Goal: Information Seeking & Learning: Learn about a topic

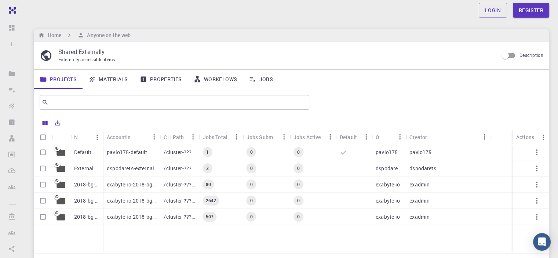
scroll to position [37, 0]
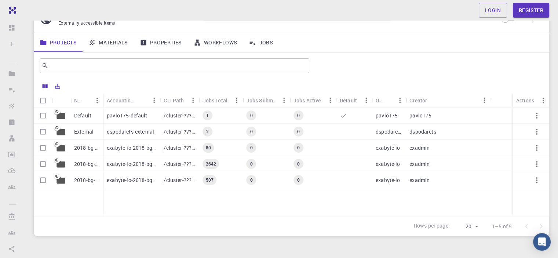
click at [100, 45] on link "Materials" at bounding box center [108, 42] width 51 height 19
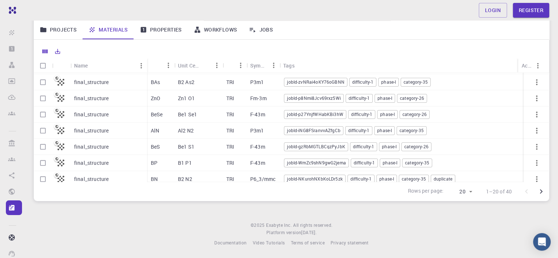
scroll to position [219, 0]
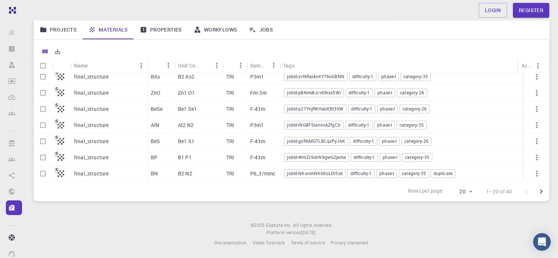
click at [149, 86] on div "ZnO" at bounding box center [160, 93] width 27 height 16
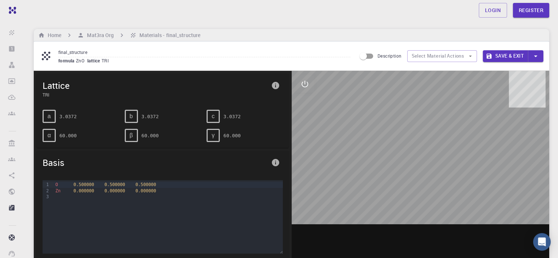
drag, startPoint x: 395, startPoint y: 154, endPoint x: 390, endPoint y: 192, distance: 38.5
click at [390, 192] on div at bounding box center [421, 185] width 258 height 228
click at [369, 59] on input "Description" at bounding box center [364, 56] width 42 height 14
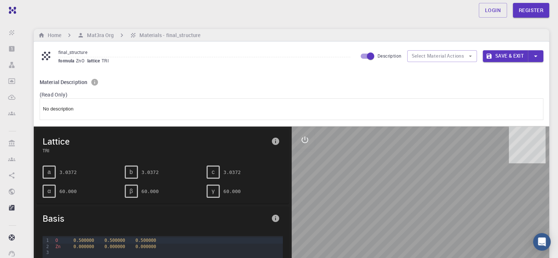
click at [370, 59] on input "Description" at bounding box center [371, 56] width 42 height 14
checkbox input "false"
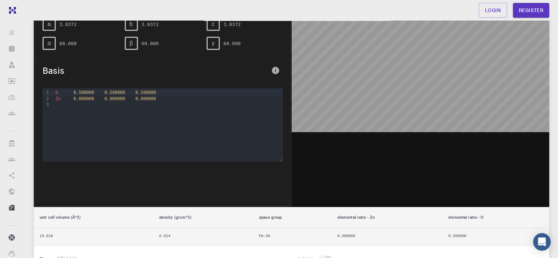
scroll to position [73, 0]
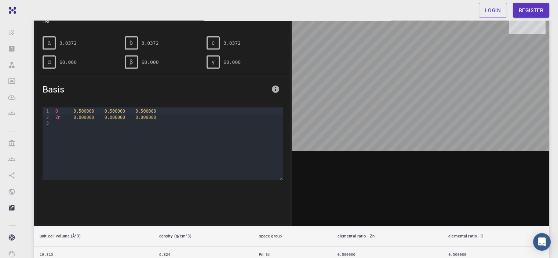
drag, startPoint x: 346, startPoint y: 73, endPoint x: 343, endPoint y: 136, distance: 63.6
click at [343, 136] on div at bounding box center [421, 111] width 258 height 228
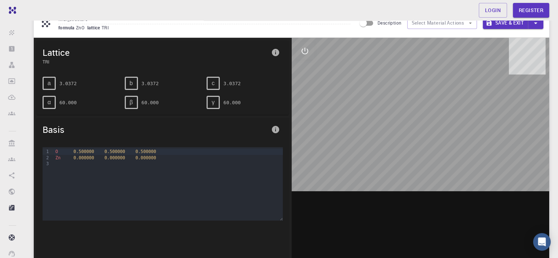
scroll to position [0, 0]
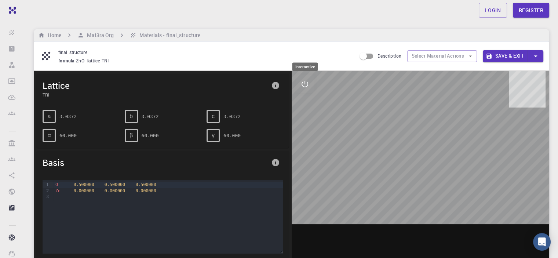
click at [306, 85] on icon "interactive" at bounding box center [305, 84] width 9 height 9
click at [305, 81] on icon "interactive" at bounding box center [305, 84] width 9 height 9
click at [178, 32] on h6 "Materials - final_structure" at bounding box center [169, 35] width 64 height 8
click at [110, 39] on h6 "Mat3ra Org" at bounding box center [99, 35] width 30 height 8
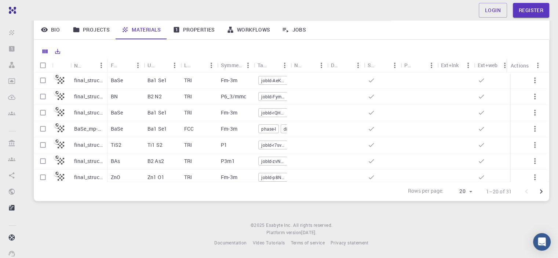
click at [89, 29] on link "Projects" at bounding box center [91, 29] width 49 height 19
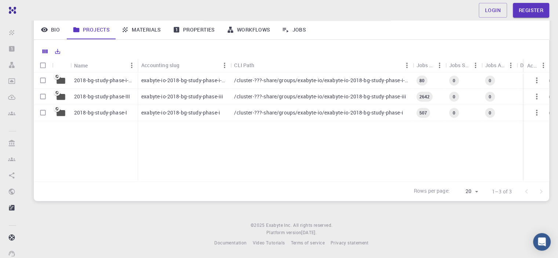
click at [117, 79] on p "2018-bg-study-phase-i-ph" at bounding box center [104, 80] width 60 height 7
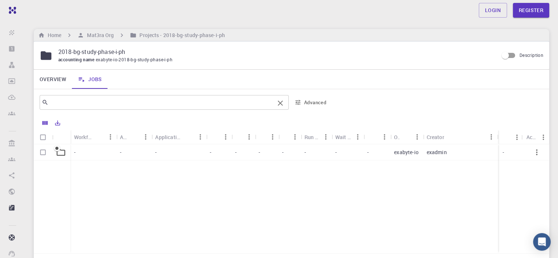
scroll to position [72, 0]
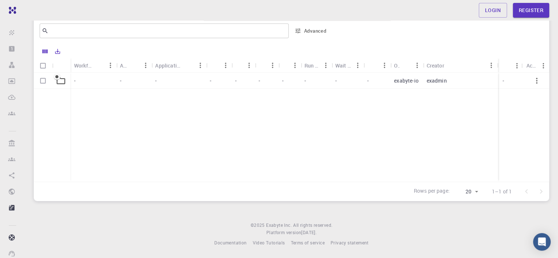
click at [432, 79] on p "exadmin" at bounding box center [437, 80] width 20 height 7
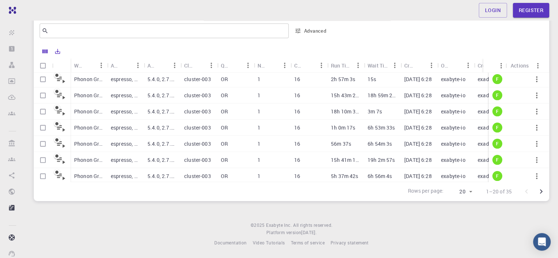
scroll to position [219, 0]
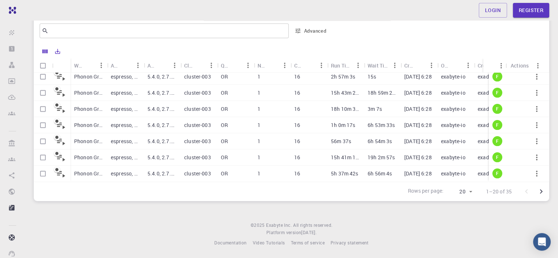
click at [195, 122] on p "cluster-003" at bounding box center [197, 125] width 27 height 7
